Goal: Navigation & Orientation: Find specific page/section

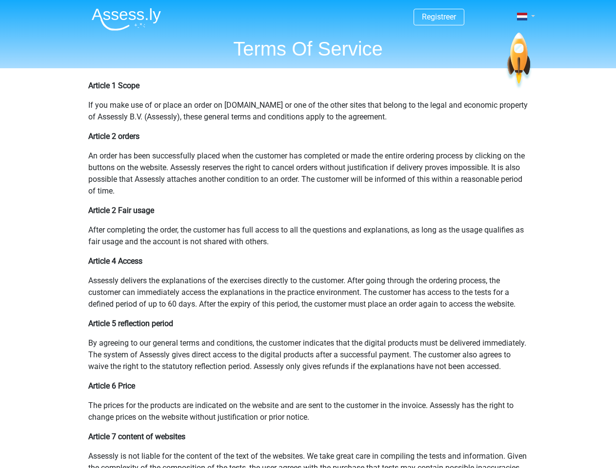
click at [522, 17] on span at bounding box center [522, 17] width 10 height 8
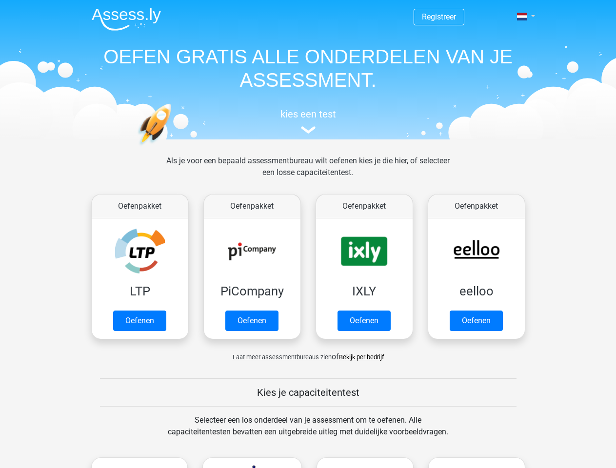
click at [522, 17] on span at bounding box center [522, 17] width 10 height 8
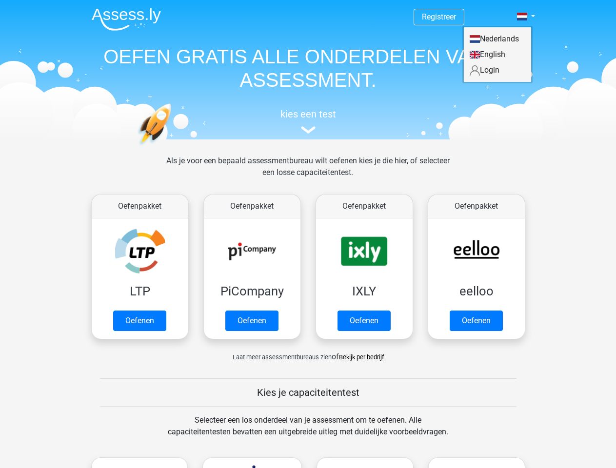
click at [279, 357] on span "Laat meer assessmentbureaus zien" at bounding box center [281, 356] width 99 height 7
